Goal: Complete application form

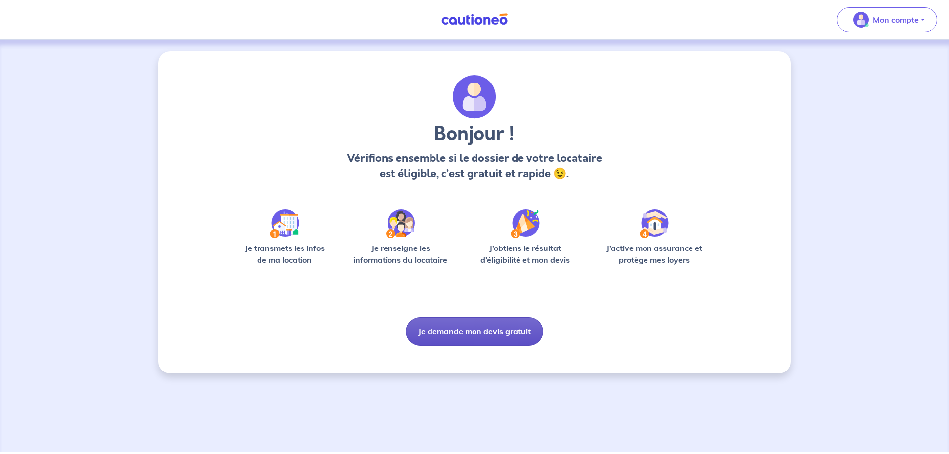
click at [485, 331] on button "Je demande mon devis gratuit" at bounding box center [474, 331] width 137 height 29
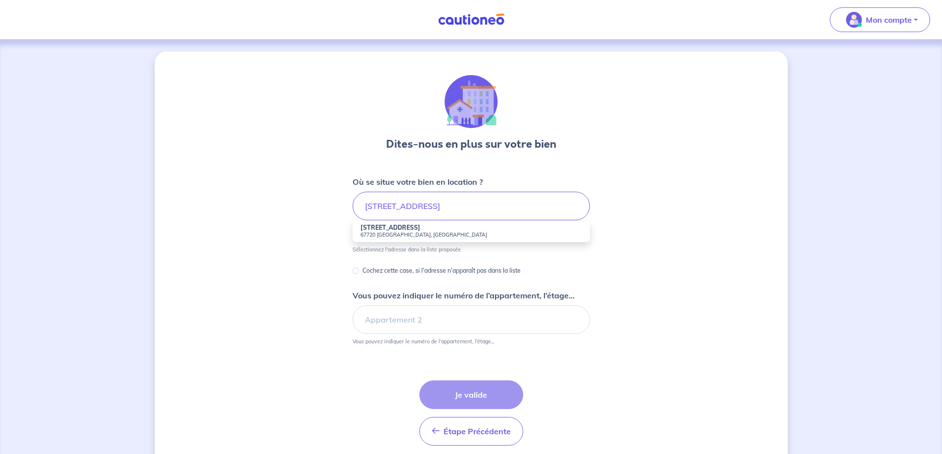
click at [408, 234] on small "67720 [GEOGRAPHIC_DATA], [GEOGRAPHIC_DATA]" at bounding box center [470, 234] width 221 height 7
type input "[STREET_ADDRESS]"
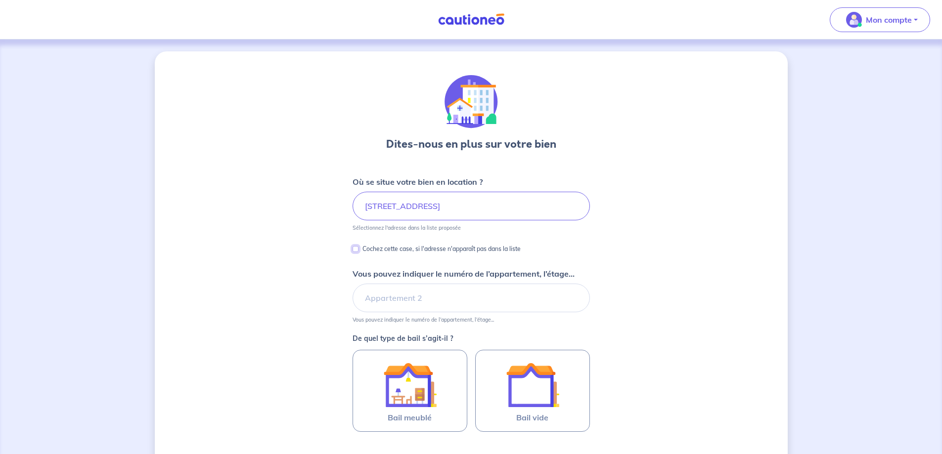
click at [358, 249] on input "Cochez cette case, si l'adresse n'apparaît pas dans la liste" at bounding box center [356, 249] width 6 height 6
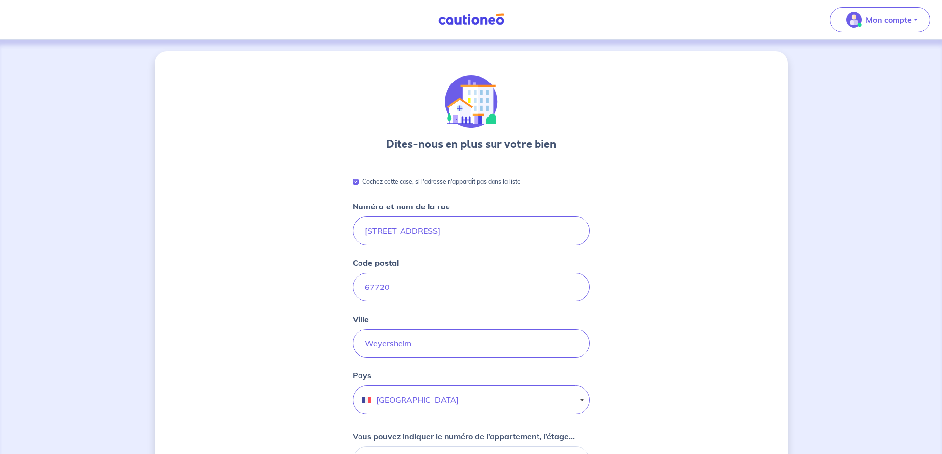
click at [357, 186] on div "Cochez cette case, si l'adresse n'apparaît pas dans la liste" at bounding box center [437, 182] width 168 height 12
click at [355, 185] on div "Cochez cette case, si l'adresse n'apparaît pas dans la liste" at bounding box center [437, 182] width 168 height 12
drag, startPoint x: 355, startPoint y: 178, endPoint x: 362, endPoint y: 181, distance: 7.3
click at [360, 180] on div "Cochez cette case, si l'adresse n'apparaît pas dans la liste" at bounding box center [437, 182] width 168 height 12
click at [354, 182] on input "Cochez cette case, si l'adresse n'apparaît pas dans la liste" at bounding box center [356, 182] width 6 height 6
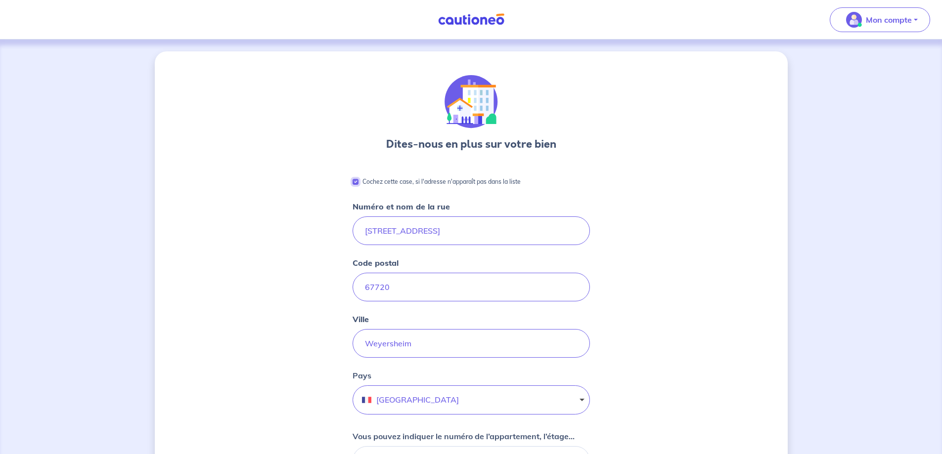
checkbox input "false"
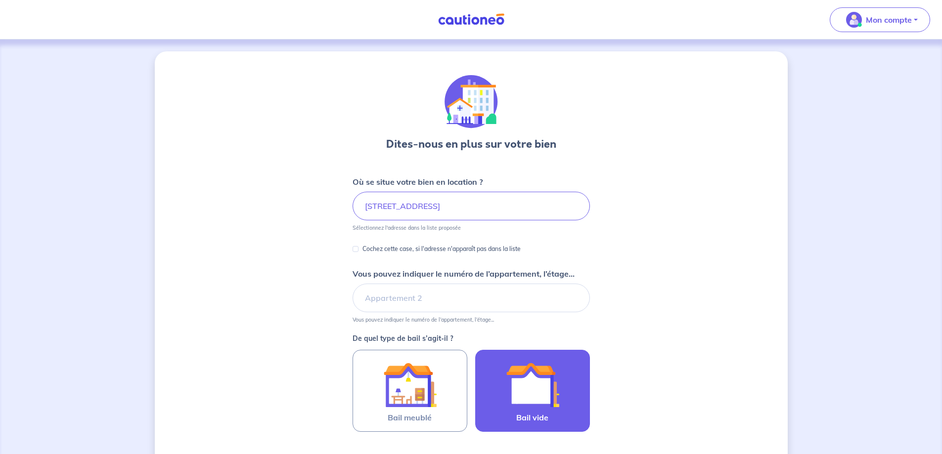
click at [516, 378] on img at bounding box center [532, 384] width 53 height 53
click at [0, 0] on input "Bail vide" at bounding box center [0, 0] width 0 height 0
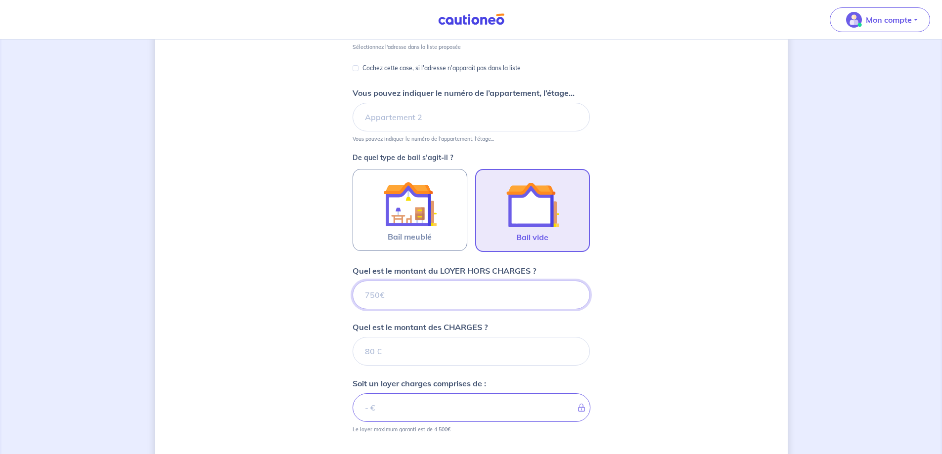
scroll to position [198, 0]
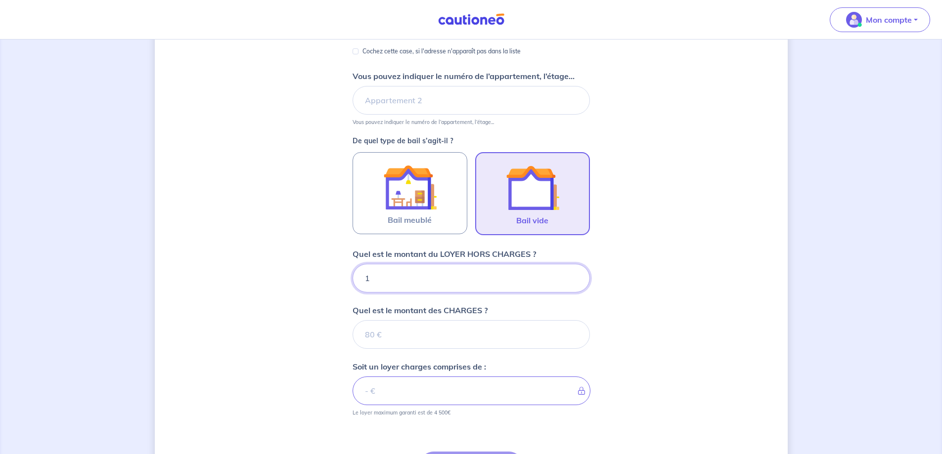
type input "10"
type input "14"
type input "1420"
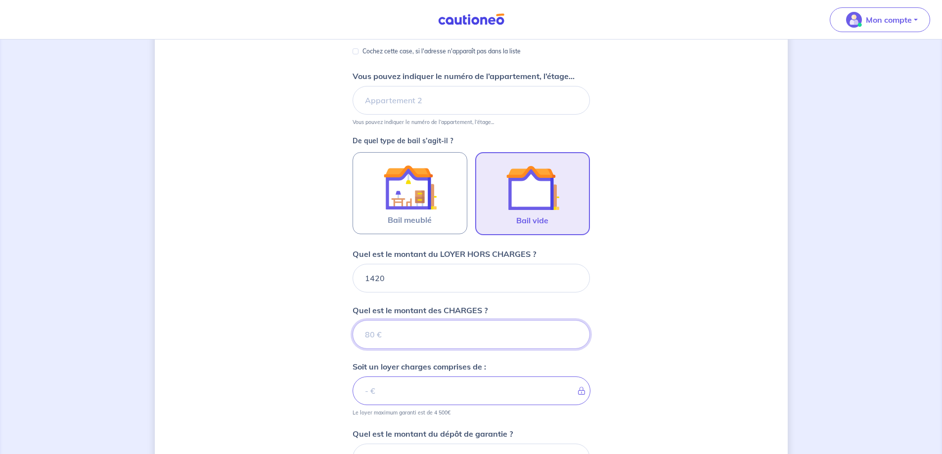
click at [396, 336] on input "Quel est le montant des CHARGES ?" at bounding box center [471, 334] width 237 height 29
type input "70"
type input "1490"
type input "70"
drag, startPoint x: 398, startPoint y: 279, endPoint x: 354, endPoint y: 278, distance: 44.0
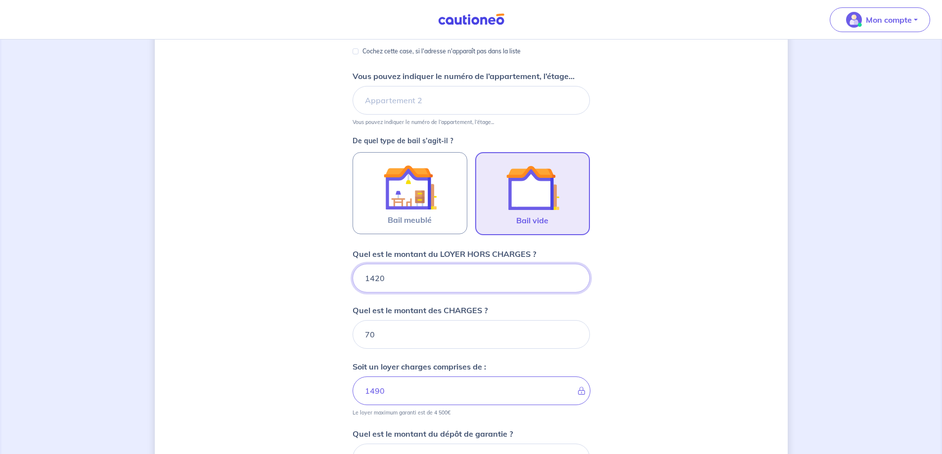
click at [354, 278] on input "1420" at bounding box center [471, 278] width 237 height 29
type input "1350"
type input "1420"
type input "1350"
click at [409, 337] on input "70" at bounding box center [471, 334] width 237 height 29
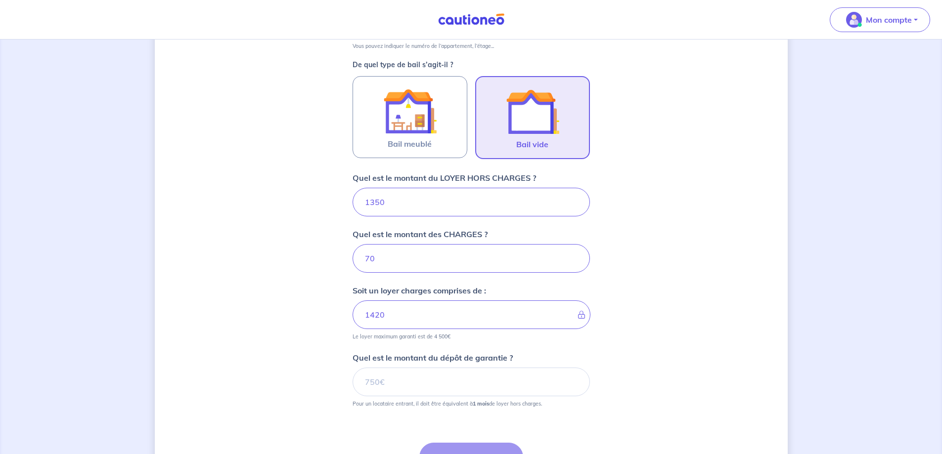
scroll to position [346, 0]
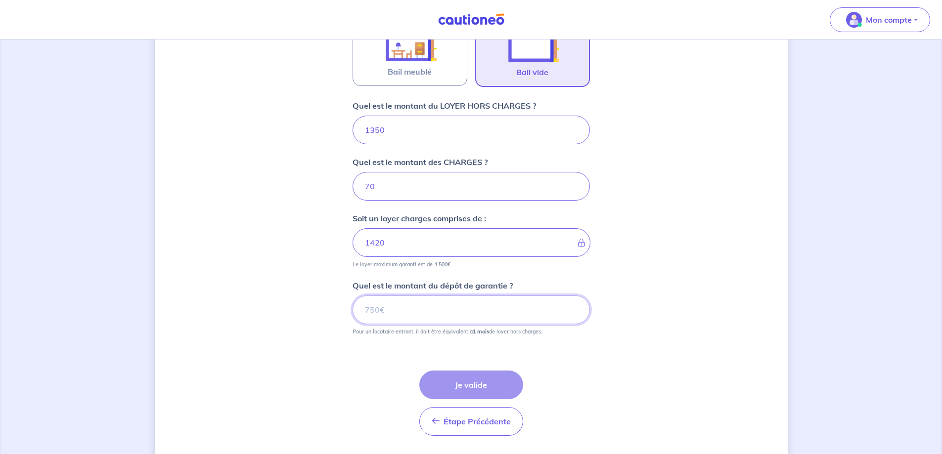
click at [409, 303] on input "Quel est le montant du dépôt de garantie ?" at bounding box center [471, 310] width 237 height 29
type input "1350"
click at [477, 385] on button "Je valide" at bounding box center [471, 385] width 104 height 29
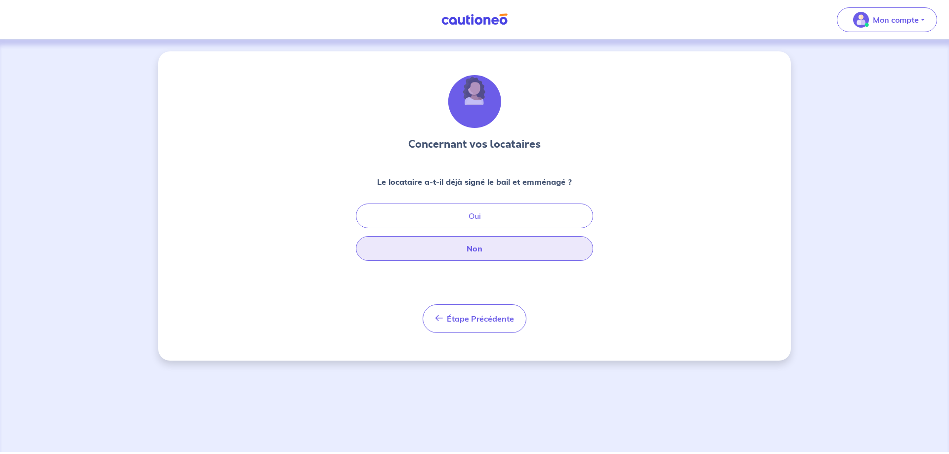
click at [455, 245] on button "Non" at bounding box center [474, 248] width 237 height 25
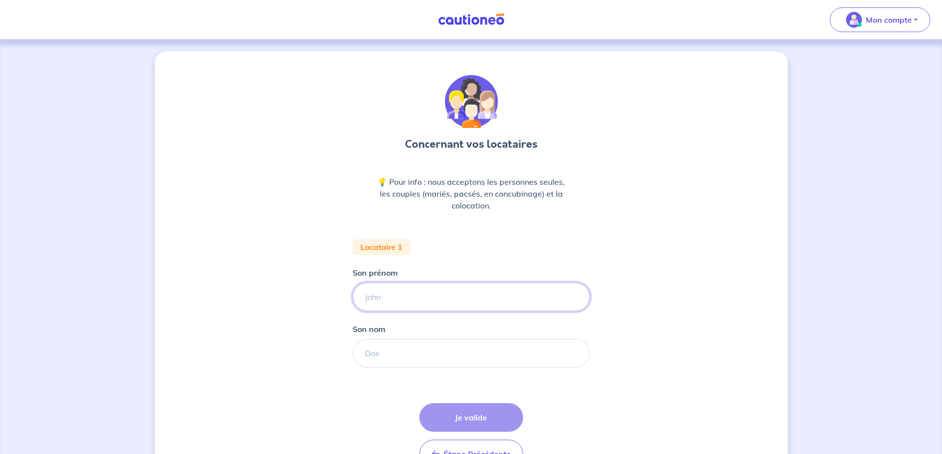
click at [402, 288] on input "Son prénom" at bounding box center [471, 297] width 237 height 29
type input "qz f"
click at [384, 354] on input "Son nom" at bounding box center [471, 353] width 237 height 29
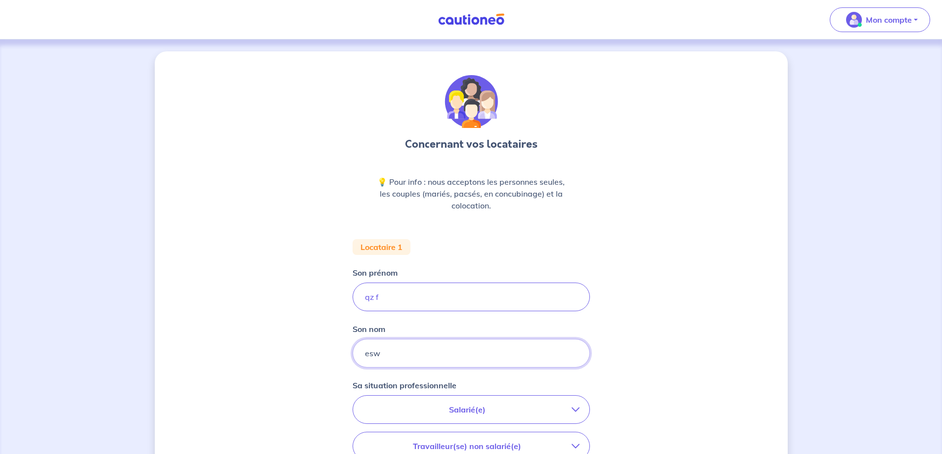
type input "esw"
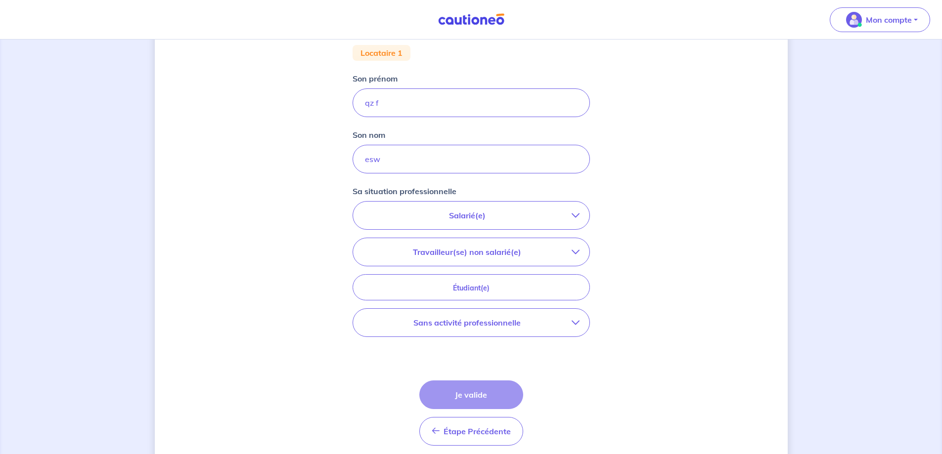
scroll to position [198, 0]
click at [481, 206] on p "Salarié(e)" at bounding box center [467, 212] width 209 height 12
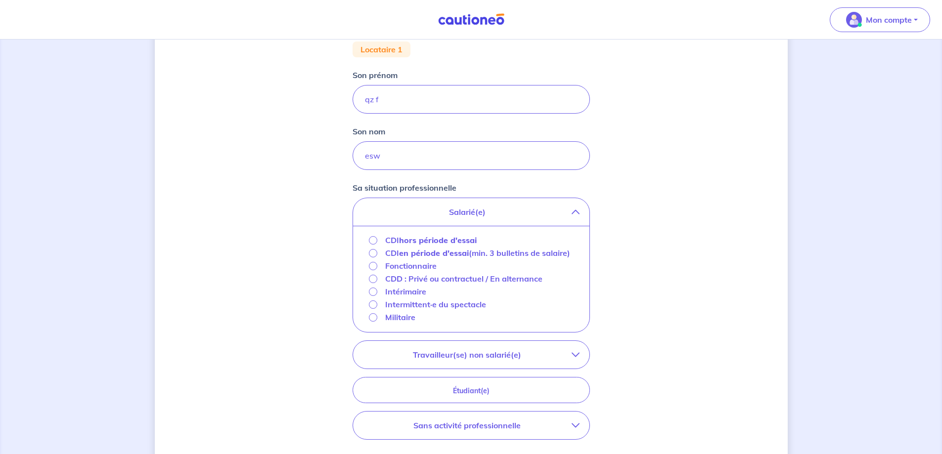
click at [443, 241] on strong "hors période d'essai" at bounding box center [438, 240] width 78 height 10
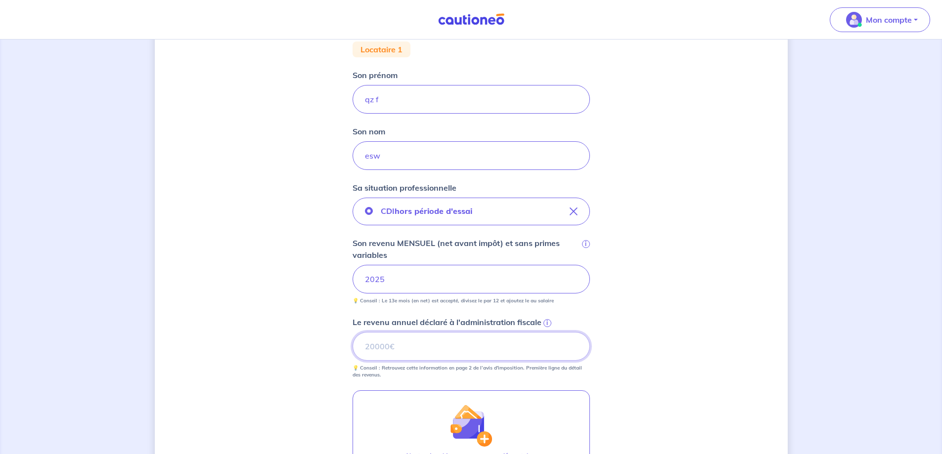
click at [431, 348] on input "Le revenu annuel déclaré à l'administration fiscale i" at bounding box center [471, 346] width 237 height 29
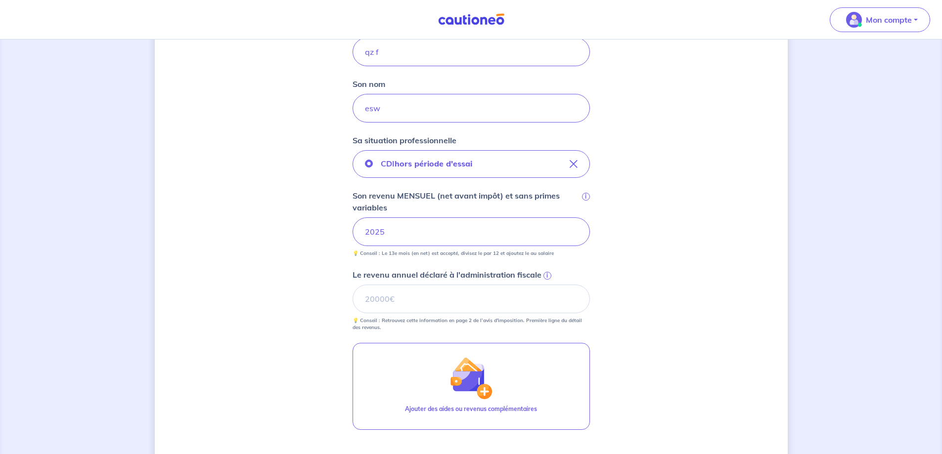
scroll to position [381, 0]
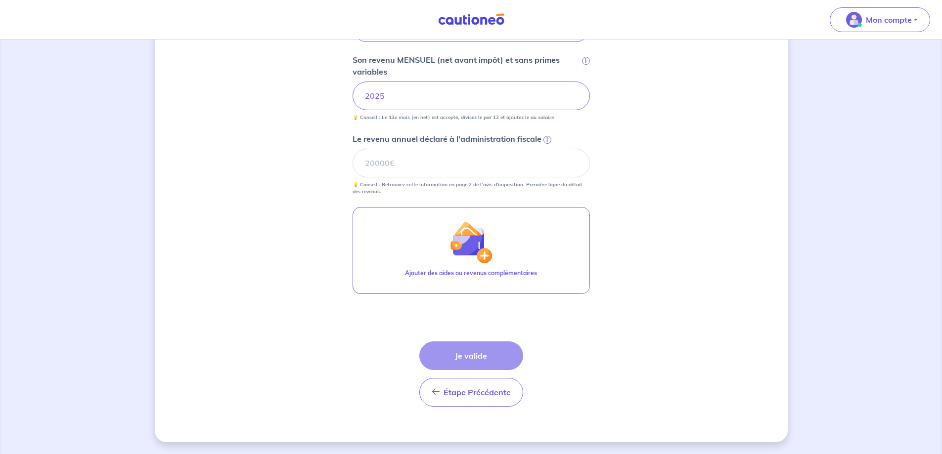
click at [454, 360] on div "Étape Précédente Précédent Je valide Je valide" at bounding box center [471, 374] width 104 height 65
click at [410, 154] on input "Le revenu annuel déclaré à l'administration fiscale i" at bounding box center [471, 163] width 237 height 29
click at [547, 139] on span "i" at bounding box center [547, 140] width 8 height 8
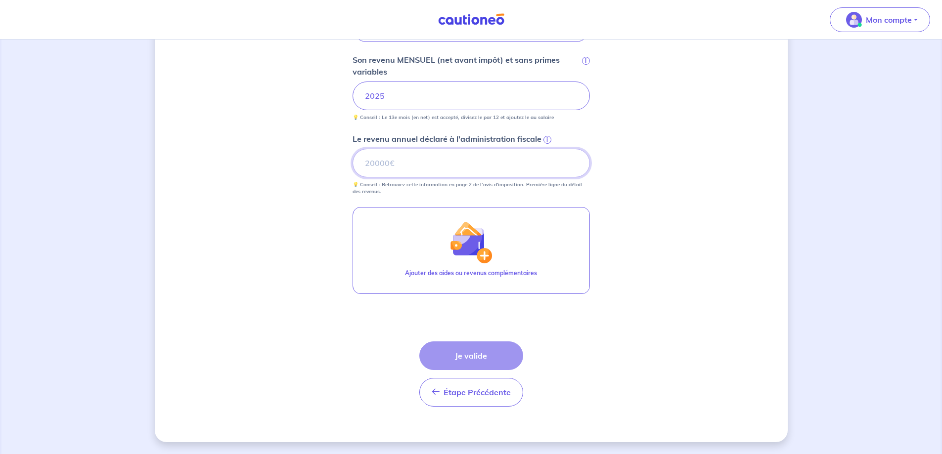
click at [547, 149] on input "Le revenu annuel déclaré à l'administration fiscale i" at bounding box center [471, 163] width 237 height 29
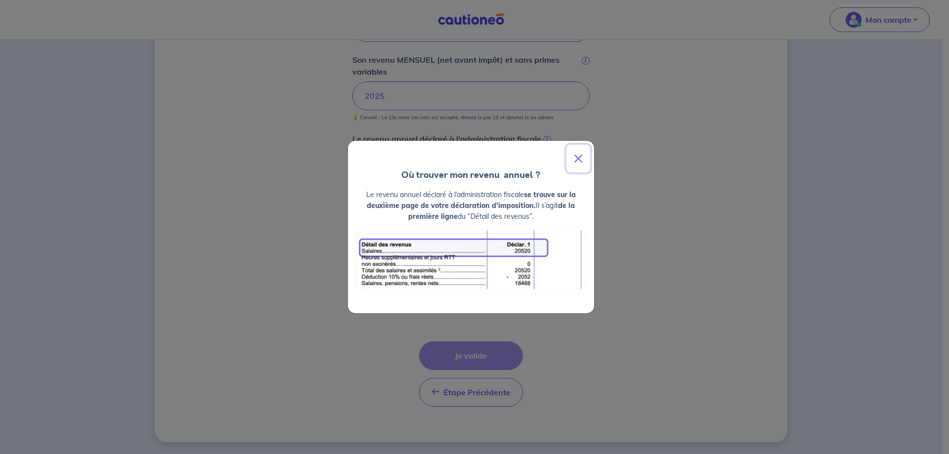
click at [581, 158] on button "Close" at bounding box center [579, 159] width 24 height 28
